Goal: Transaction & Acquisition: Purchase product/service

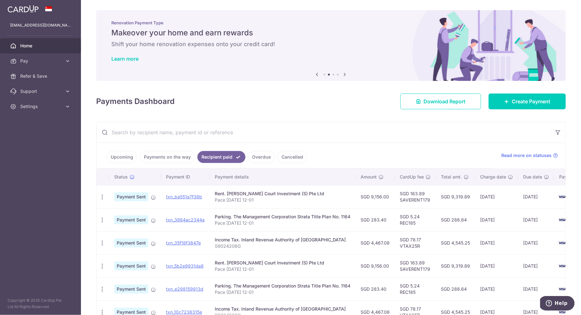
scroll to position [61, 0]
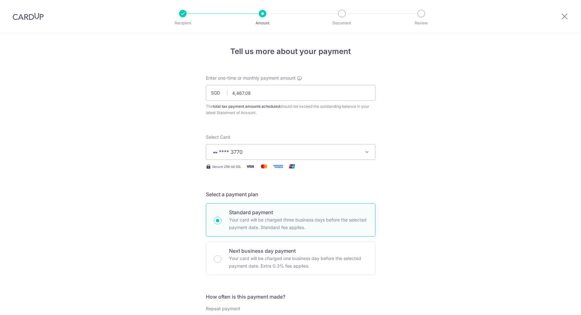
select select "3"
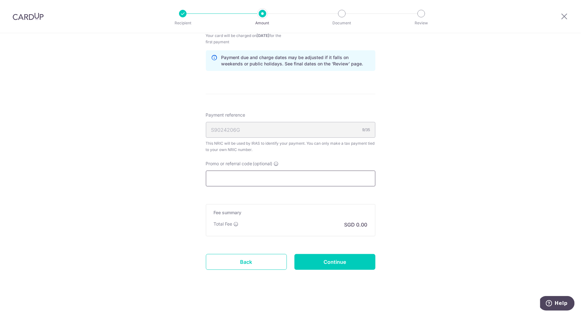
paste input "VTAX25R"
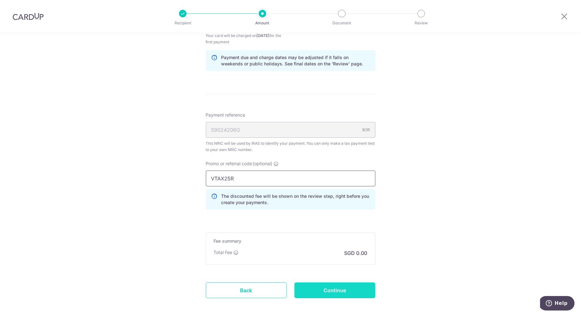
type input "VTAX25R"
click at [319, 290] on input "Continue" at bounding box center [334, 291] width 81 height 16
type input "Create Schedule"
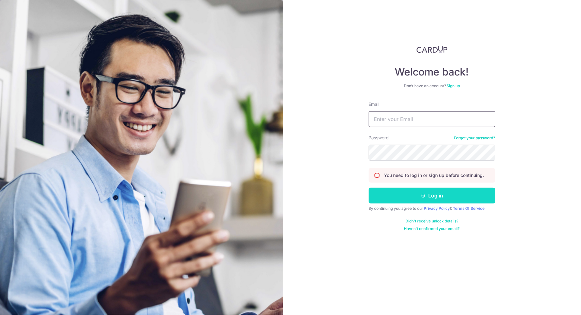
type input "[EMAIL_ADDRESS][DOMAIN_NAME]"
click at [436, 195] on button "Log in" at bounding box center [432, 196] width 126 height 16
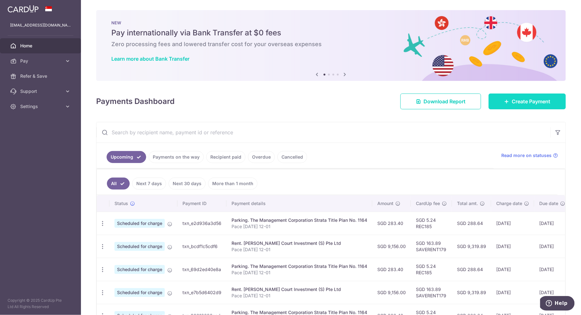
click at [530, 105] on span "Create Payment" at bounding box center [530, 102] width 39 height 8
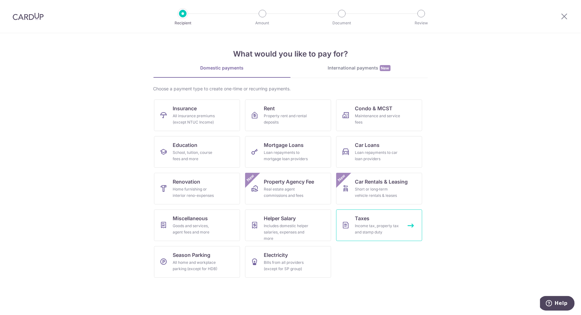
click at [381, 232] on div "Income tax, property tax and stamp duty" at bounding box center [378, 229] width 46 height 13
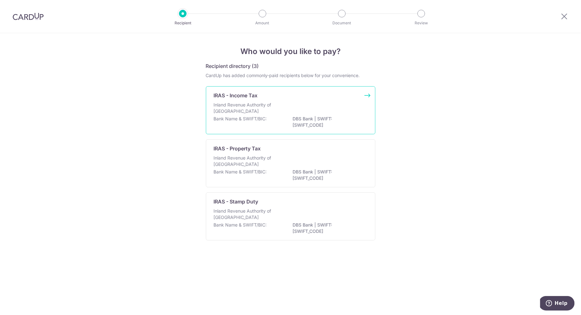
click at [290, 114] on div "Inland Revenue Authority of Singapore" at bounding box center [291, 109] width 154 height 14
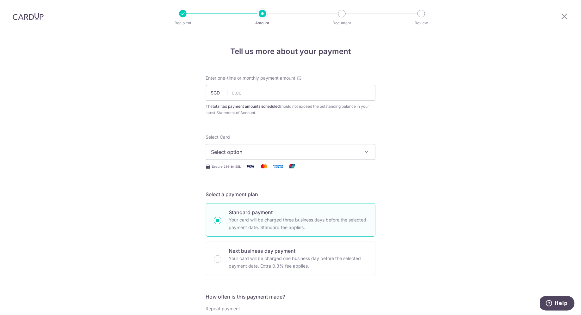
click at [282, 151] on span "Select option" at bounding box center [284, 152] width 147 height 8
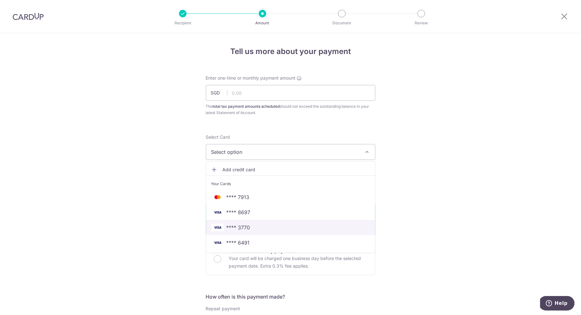
click at [269, 226] on span "**** 3770" at bounding box center [290, 228] width 159 height 8
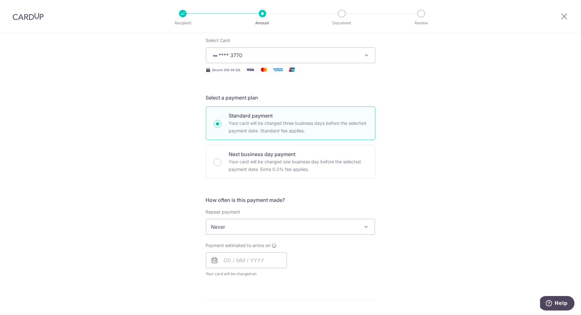
scroll to position [251, 0]
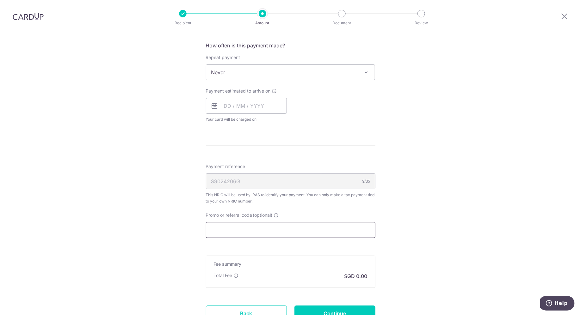
click at [249, 226] on input "Promo or referral code (optional)" at bounding box center [290, 230] width 169 height 16
paste input "VTAX25R"
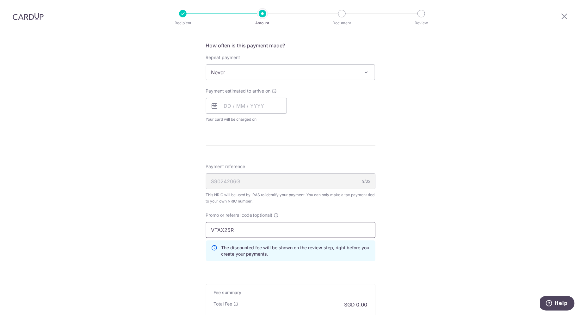
type input "VTAX25R"
click at [154, 223] on div "Tell us more about your payment Enter one-time or monthly payment amount SGD Th…" at bounding box center [290, 89] width 581 height 615
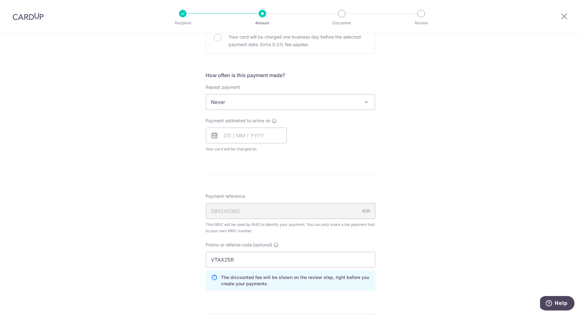
scroll to position [174, 0]
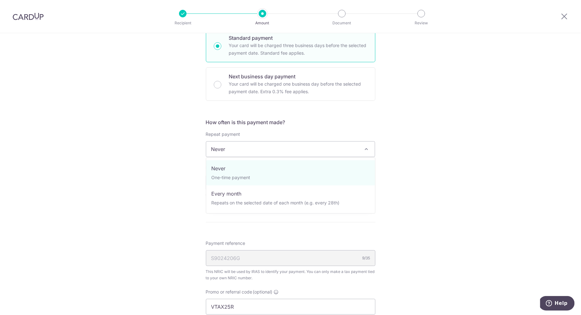
click at [241, 154] on span "Never" at bounding box center [290, 149] width 169 height 15
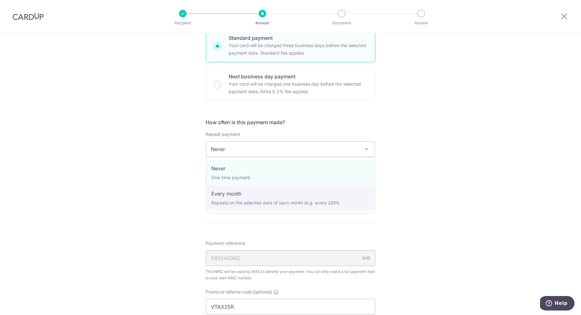
select select "3"
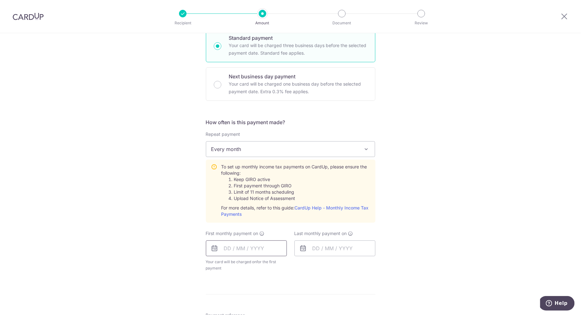
click at [260, 252] on input "text" at bounding box center [246, 249] width 81 height 16
click at [268, 305] on link "11" at bounding box center [269, 306] width 10 height 10
type input "11/09/2025"
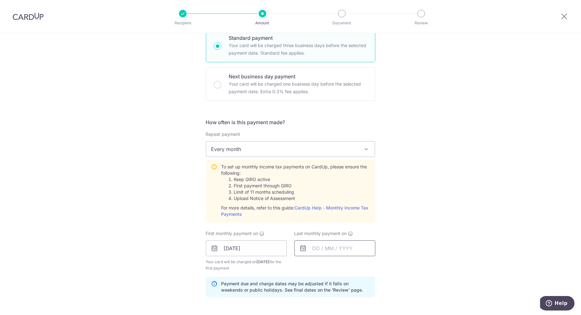
click at [338, 247] on input "text" at bounding box center [334, 249] width 81 height 16
click at [388, 264] on div "Prev Next Sep Oct Nov Dec 2025 2026" at bounding box center [345, 265] width 101 height 15
click at [385, 264] on link "Next" at bounding box center [384, 266] width 8 height 8
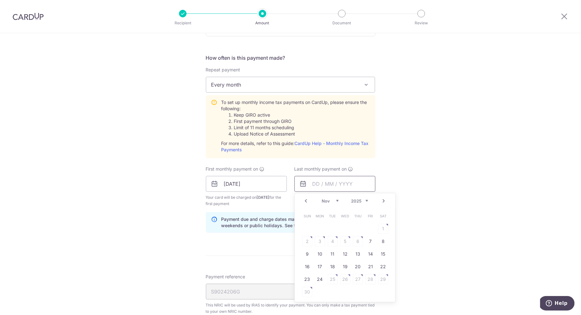
scroll to position [240, 0]
click at [384, 202] on link "Next" at bounding box center [384, 200] width 8 height 8
click at [357, 265] on link "25" at bounding box center [358, 265] width 10 height 10
type input "25/12/2025"
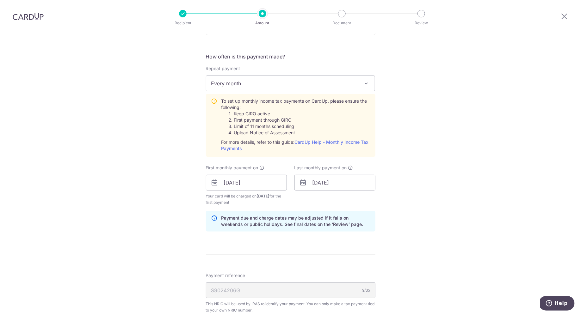
click at [429, 218] on div "Tell us more about your payment Enter one-time or monthly payment amount SGD Th…" at bounding box center [290, 149] width 581 height 713
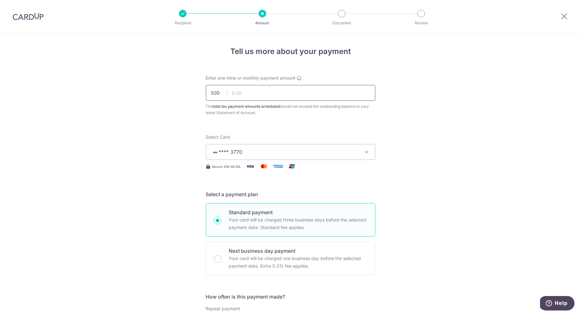
click at [248, 88] on input "text" at bounding box center [290, 93] width 169 height 16
paste input "4,467.08"
type input "4,467.08"
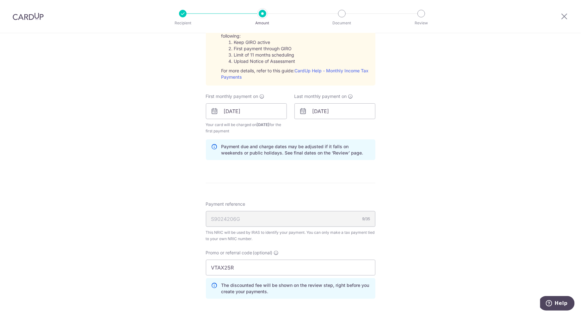
scroll to position [429, 0]
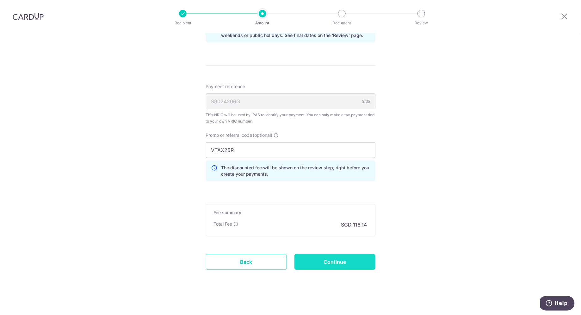
click at [344, 262] on input "Continue" at bounding box center [334, 262] width 81 height 16
type input "Create Schedule"
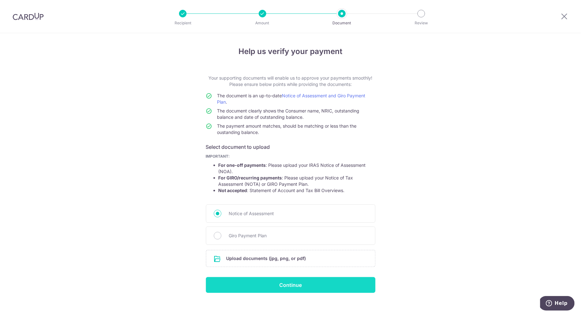
click at [298, 290] on input "Continue" at bounding box center [290, 285] width 169 height 16
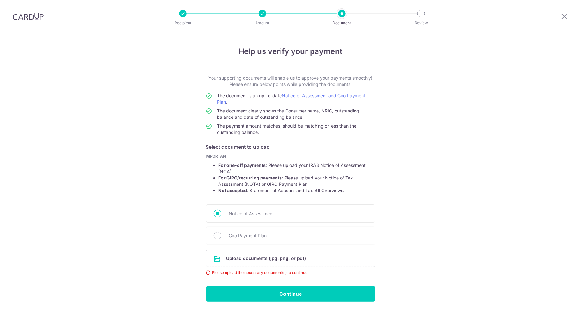
scroll to position [15, 0]
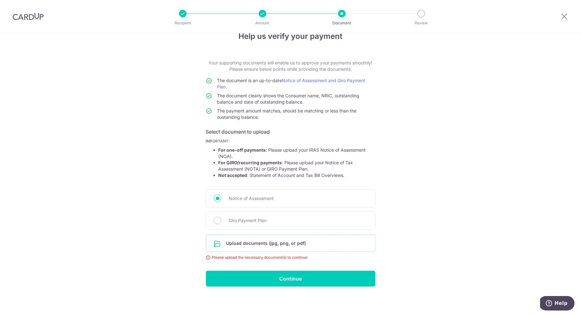
click at [241, 242] on input "file" at bounding box center [290, 243] width 169 height 16
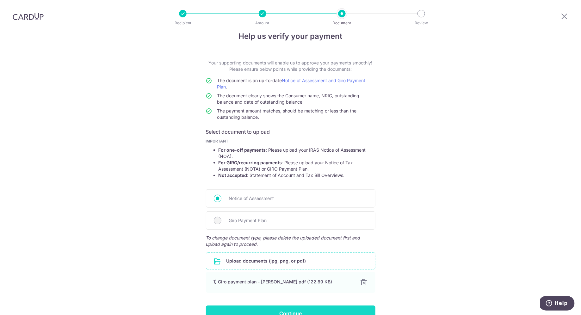
click at [264, 308] on input "Continue" at bounding box center [290, 314] width 169 height 16
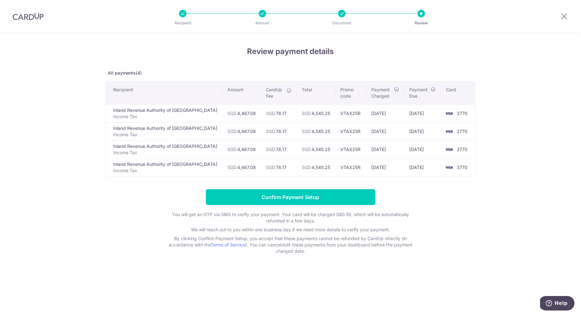
click at [558, 16] on div at bounding box center [564, 16] width 33 height 33
click at [288, 187] on div "Review payment details All payments(4) Recipient Amount CardUp Fee Total Promo …" at bounding box center [291, 150] width 370 height 209
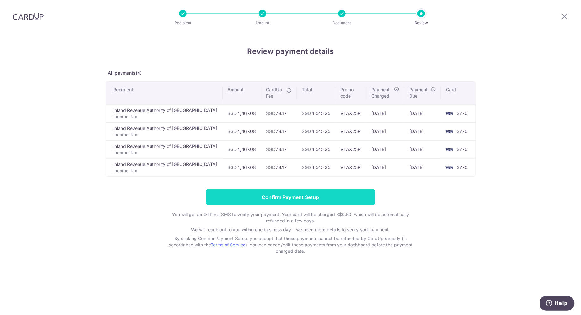
click at [272, 202] on input "Confirm Payment Setup" at bounding box center [290, 197] width 169 height 16
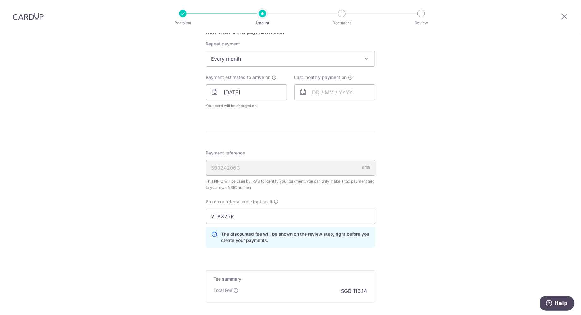
scroll to position [357, 0]
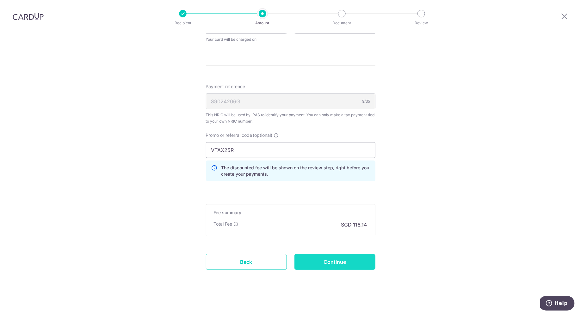
click at [348, 259] on input "Continue" at bounding box center [334, 262] width 81 height 16
type input "Update Schedule"
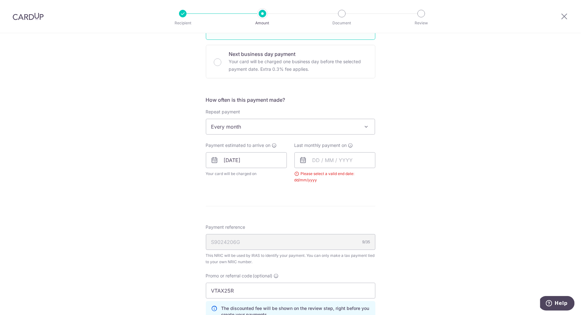
scroll to position [101, 0]
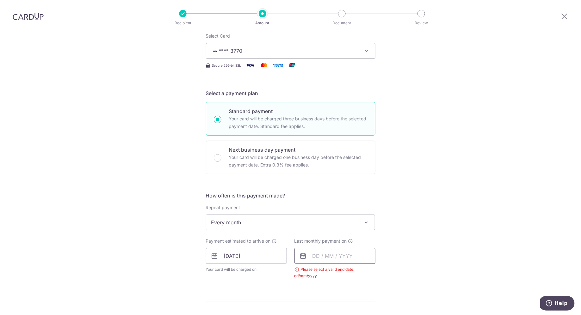
click at [333, 255] on input "text" at bounding box center [334, 256] width 81 height 16
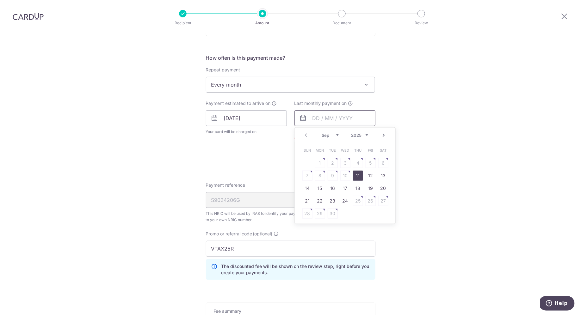
scroll to position [242, 0]
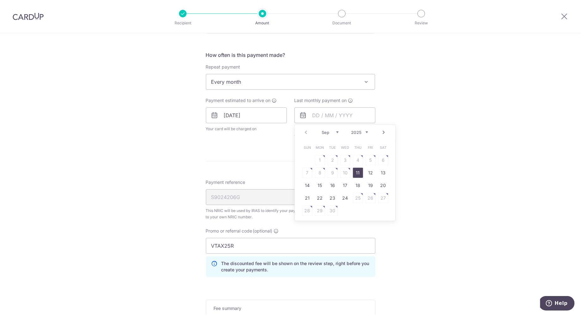
click at [383, 129] on link "Next" at bounding box center [384, 133] width 8 height 8
click at [359, 201] on link "25" at bounding box center [358, 198] width 10 height 10
type input "25/12/2025"
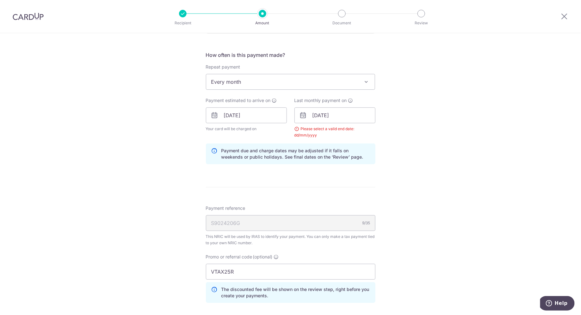
click at [416, 201] on div "Tell us more about your payment Enter one-time or monthly payment amount SGD 4,…" at bounding box center [290, 115] width 581 height 648
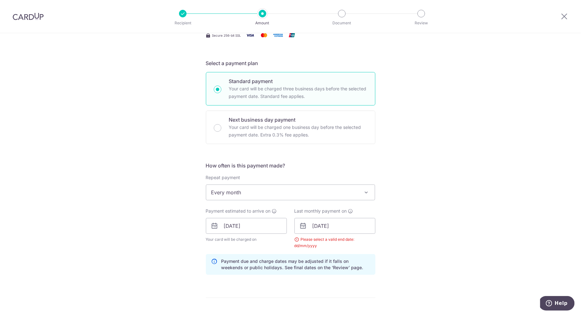
scroll to position [102, 0]
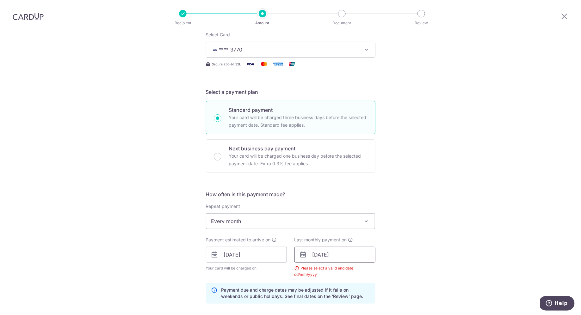
click at [357, 251] on input "25/12/2025" at bounding box center [334, 255] width 81 height 16
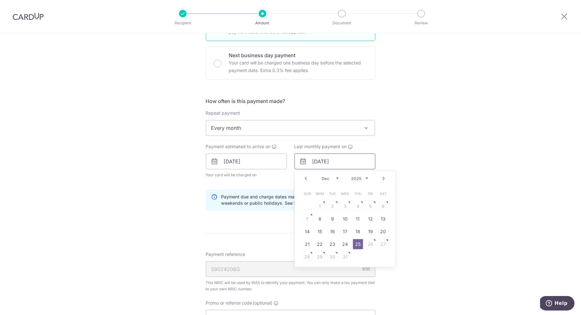
scroll to position [233, 0]
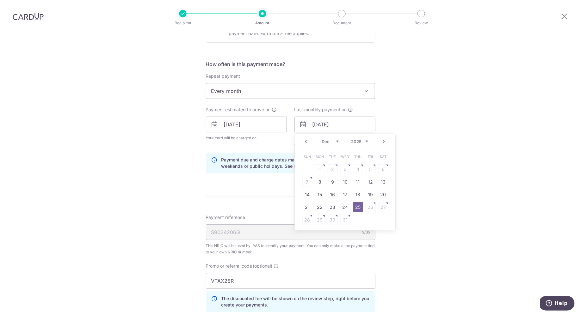
click at [357, 206] on link "25" at bounding box center [358, 207] width 10 height 10
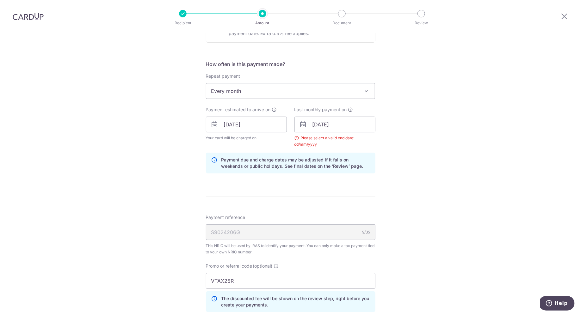
click at [425, 191] on div "Tell us more about your payment Enter one-time or monthly payment amount SGD 4,…" at bounding box center [290, 125] width 581 height 648
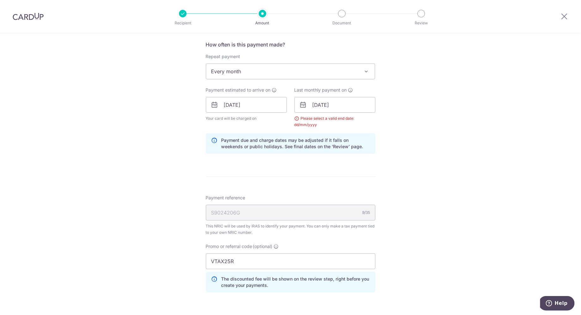
scroll to position [345, 0]
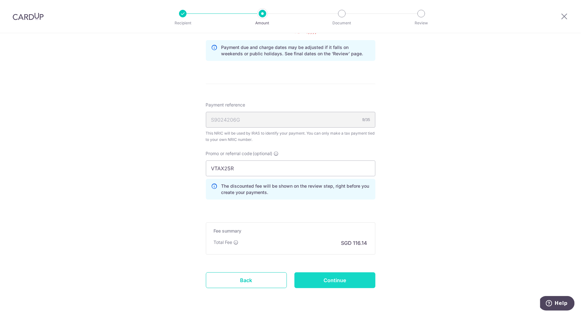
click at [356, 283] on input "Continue" at bounding box center [334, 280] width 81 height 16
type input "Update Schedule"
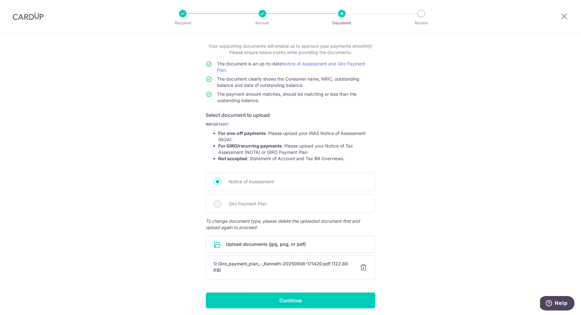
scroll to position [53, 0]
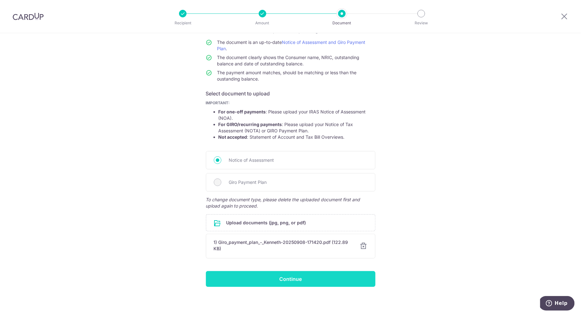
click at [305, 272] on input "Continue" at bounding box center [290, 279] width 169 height 16
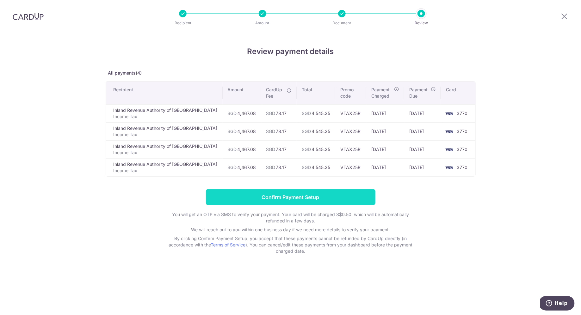
click at [284, 200] on input "Confirm Payment Setup" at bounding box center [290, 197] width 169 height 16
